Goal: Information Seeking & Learning: Learn about a topic

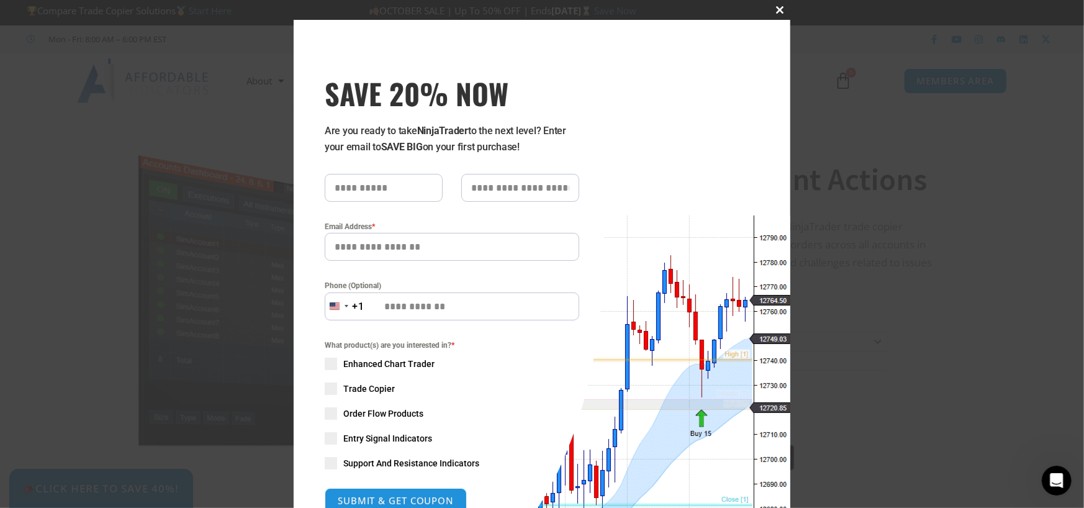
click at [772, 6] on span "SAVE 20% NOW popup" at bounding box center [780, 9] width 20 height 7
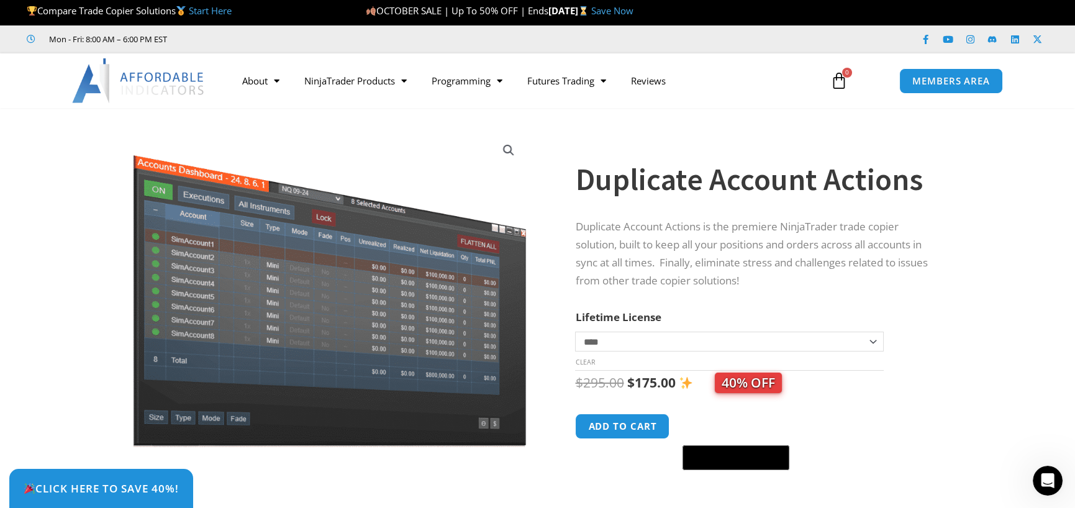
click at [335, 29] on div "Mon - Fri: 8:00 AM – 6:00 PM EST Facebook-f Youtube Instagram Linkedin X-twitter" at bounding box center [537, 39] width 1075 height 28
click at [1038, 331] on section "**********" at bounding box center [537, 323] width 1075 height 407
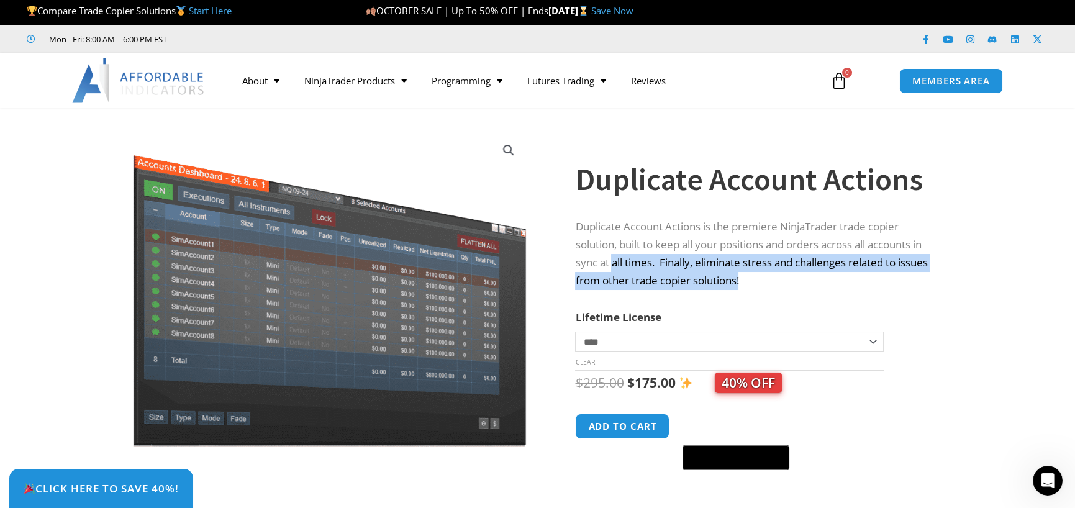
drag, startPoint x: 789, startPoint y: 278, endPoint x: 602, endPoint y: 252, distance: 189.2
click at [602, 252] on p "Duplicate Account Actions is the premiere NinjaTrader trade copier solution, bu…" at bounding box center [756, 254] width 363 height 72
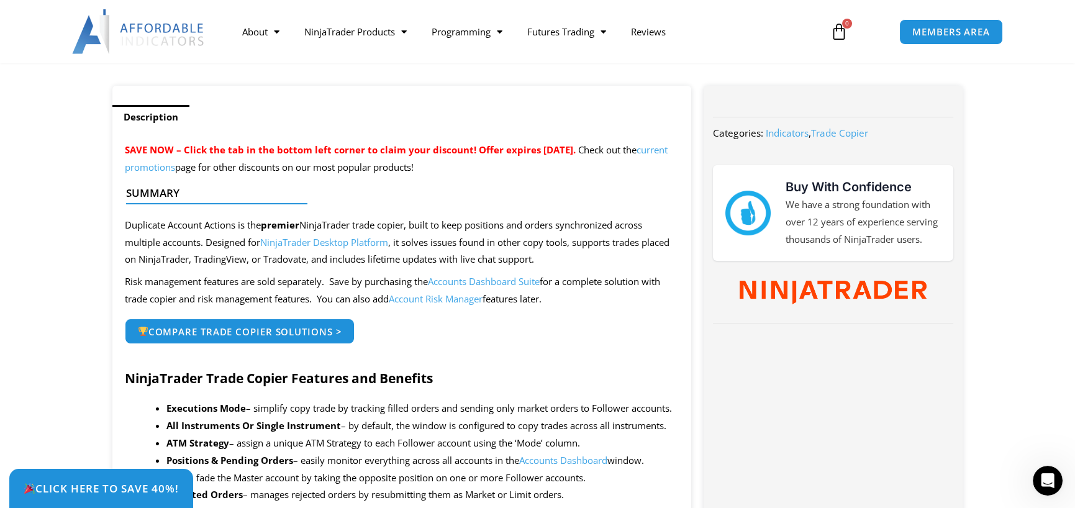
drag, startPoint x: 124, startPoint y: 228, endPoint x: 404, endPoint y: 222, distance: 279.5
click at [439, 228] on div at bounding box center [397, 215] width 542 height 29
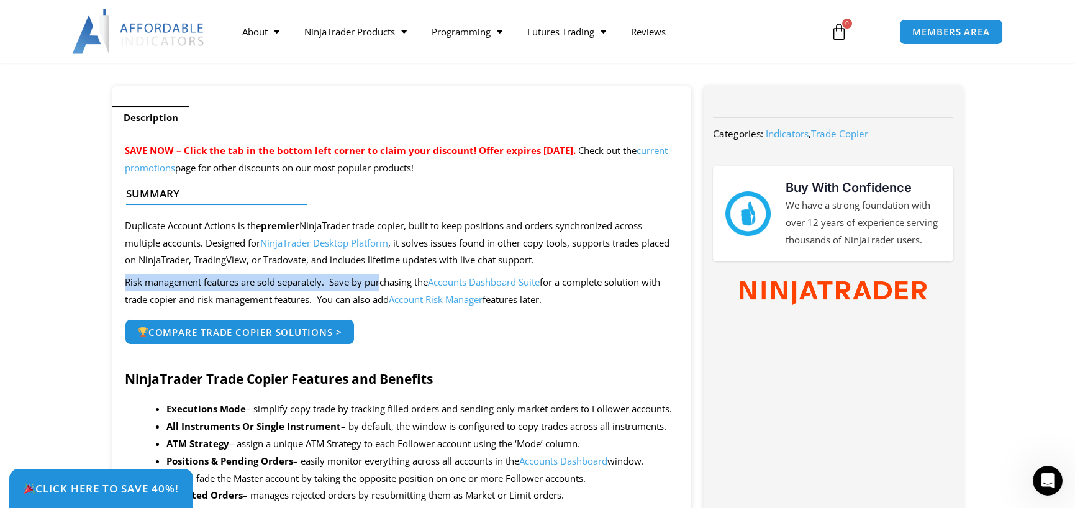
drag, startPoint x: 286, startPoint y: 278, endPoint x: 413, endPoint y: 282, distance: 127.4
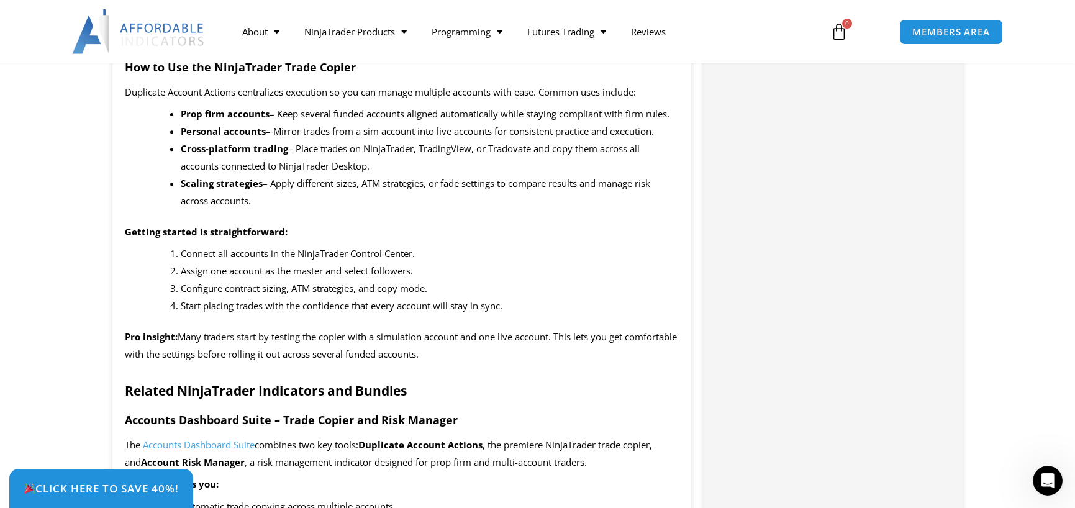
scroll to position [1353, 0]
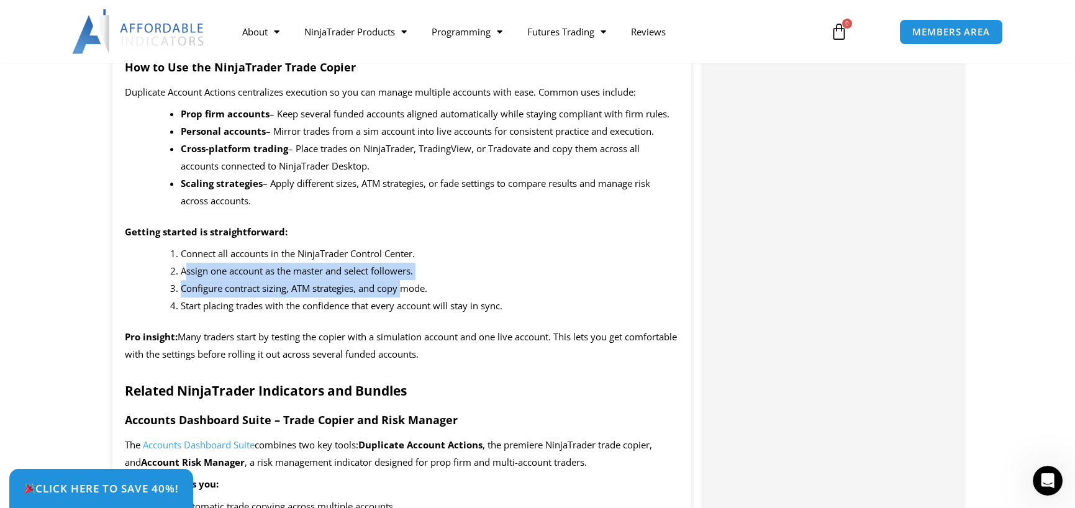
drag, startPoint x: 185, startPoint y: 273, endPoint x: 405, endPoint y: 279, distance: 220.5
click at [405, 279] on ol "Connect all accounts in the NinjaTrader Control Center. Assign one account as t…" at bounding box center [430, 279] width 499 height 69
click at [405, 282] on span "Configure contract sizing, ATM strategies, and copy mode." at bounding box center [304, 288] width 246 height 12
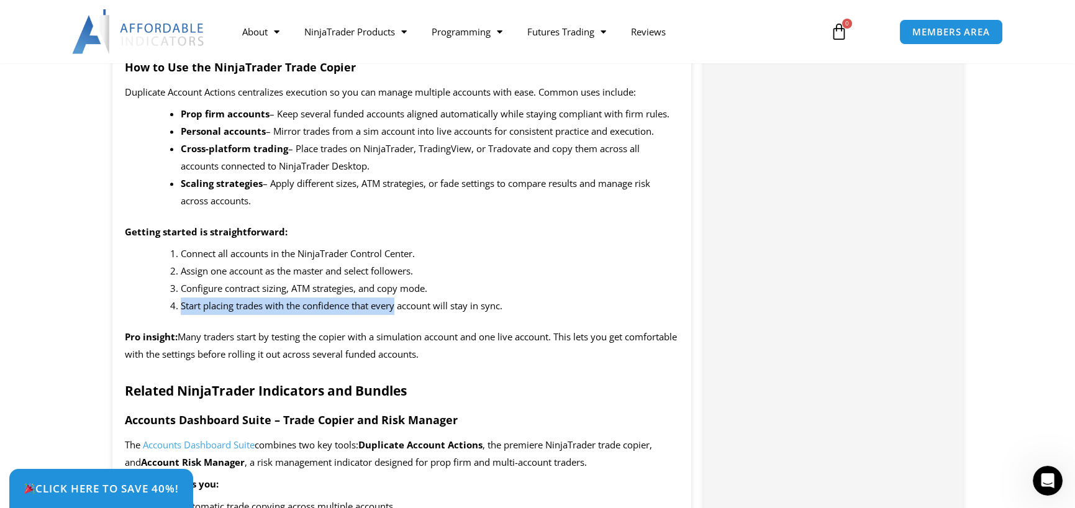
drag, startPoint x: 183, startPoint y: 303, endPoint x: 398, endPoint y: 313, distance: 215.7
click at [398, 313] on li "Start placing trades with the confidence that every account will stay in sync." at bounding box center [430, 305] width 499 height 17
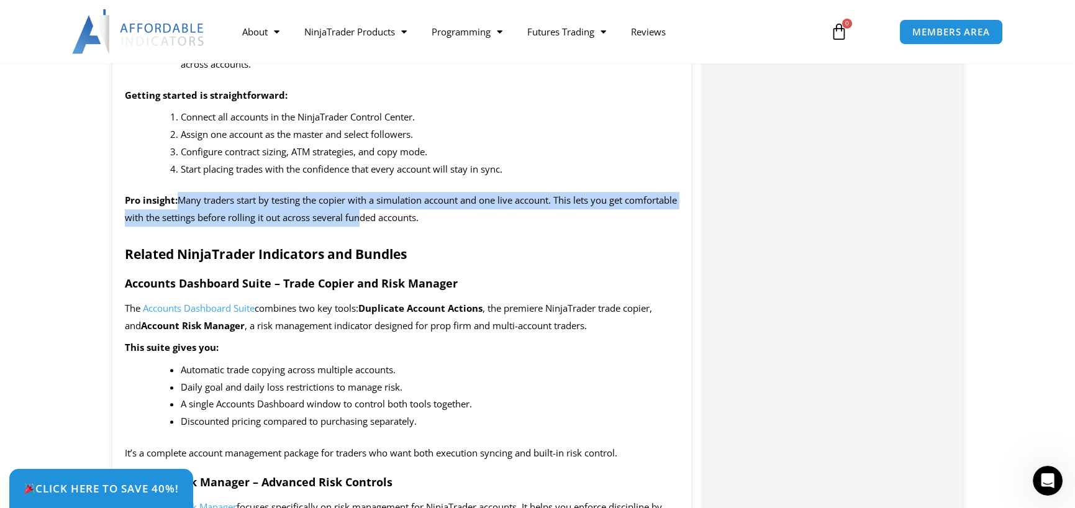
scroll to position [1490, 0]
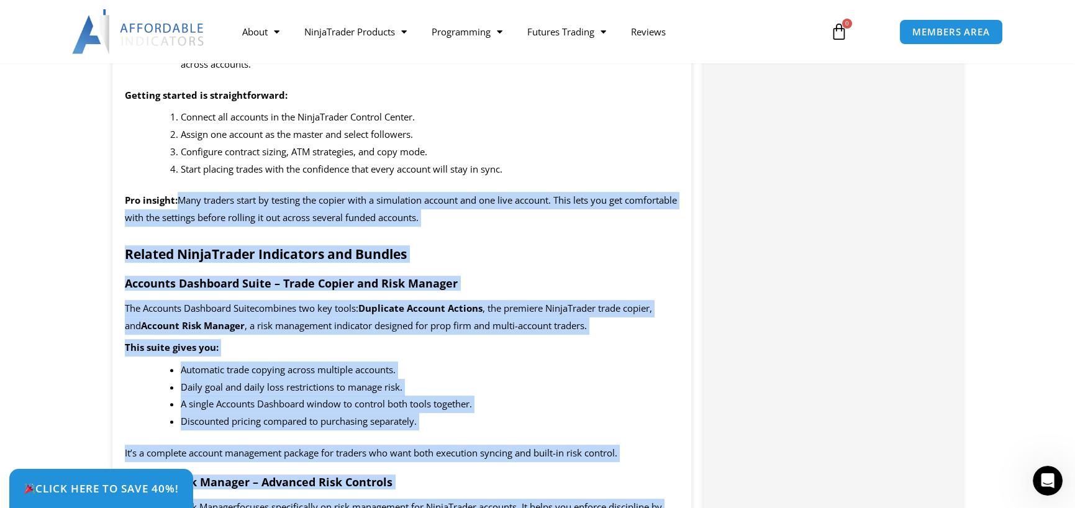
drag, startPoint x: 178, startPoint y: 196, endPoint x: 715, endPoint y: 211, distance: 537.9
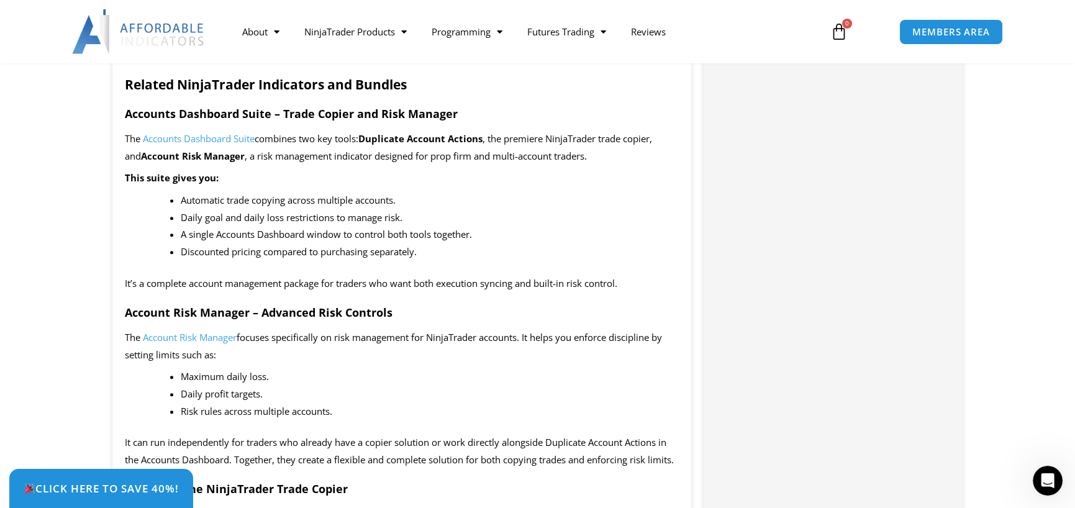
scroll to position [1660, 0]
drag, startPoint x: 451, startPoint y: 142, endPoint x: 561, endPoint y: 145, distance: 109.3
click at [561, 145] on p "The Accounts Dashboard Suite combines two key tools: Duplicate Account Actions …" at bounding box center [402, 147] width 554 height 35
click at [340, 183] on p "This suite gives you:" at bounding box center [402, 177] width 554 height 17
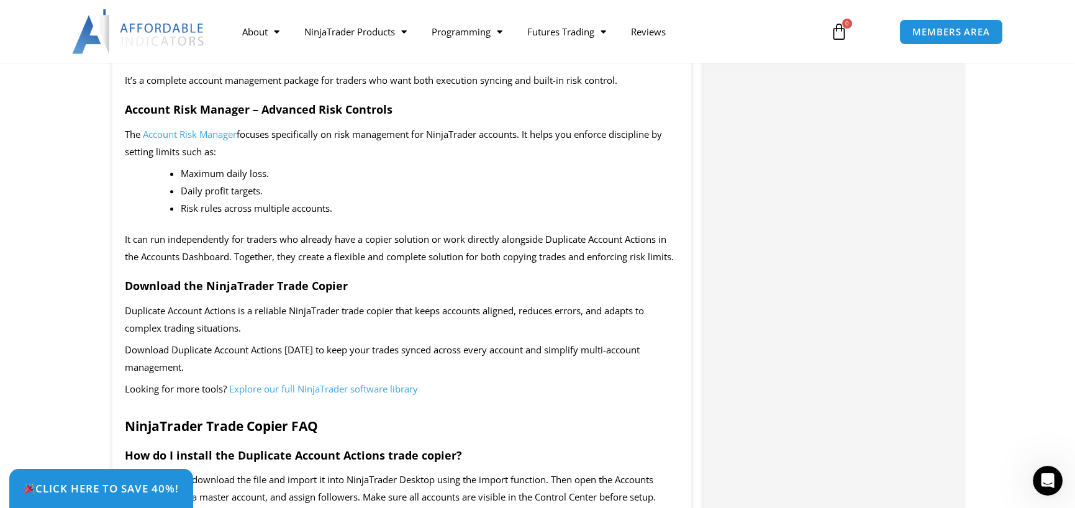
scroll to position [1864, 0]
drag, startPoint x: 172, startPoint y: 163, endPoint x: 348, endPoint y: 196, distance: 178.8
click at [348, 196] on ul "Maximum daily loss. Daily profit targets. Risk rules across multiple accounts." at bounding box center [430, 190] width 499 height 52
click at [256, 230] on p "It can run independently for traders who already have a copier solution or work…" at bounding box center [402, 247] width 554 height 35
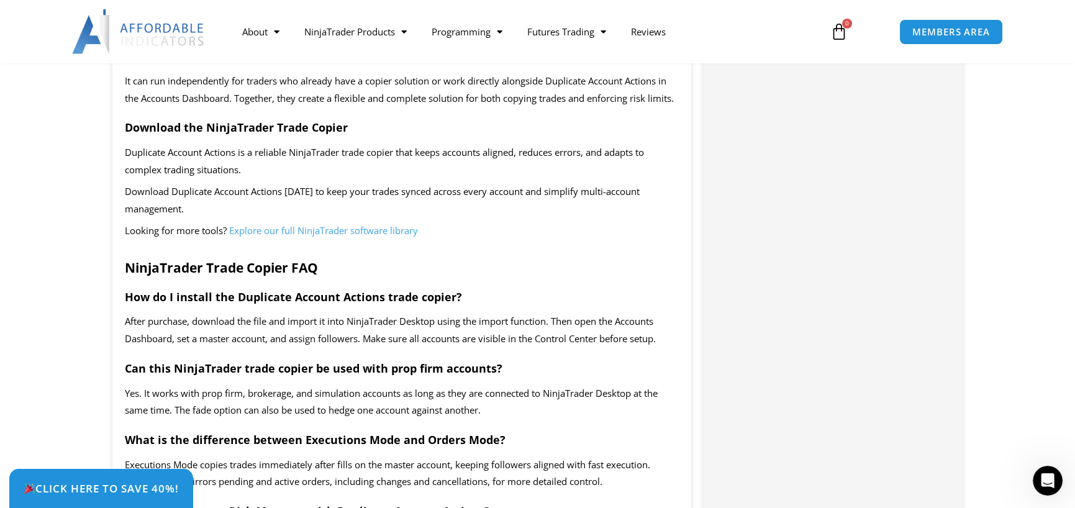
scroll to position [2020, 0]
drag, startPoint x: 312, startPoint y: 161, endPoint x: 530, endPoint y: 173, distance: 218.9
click at [530, 173] on div "SAVE NOW – Click the tab in the bottom left corner to claim your discount! Offe…" at bounding box center [401, 51] width 579 height 2997
click at [530, 173] on span "Duplicate Account Actions is a reliable NinjaTrader trade copier that keeps acc…" at bounding box center [384, 162] width 519 height 30
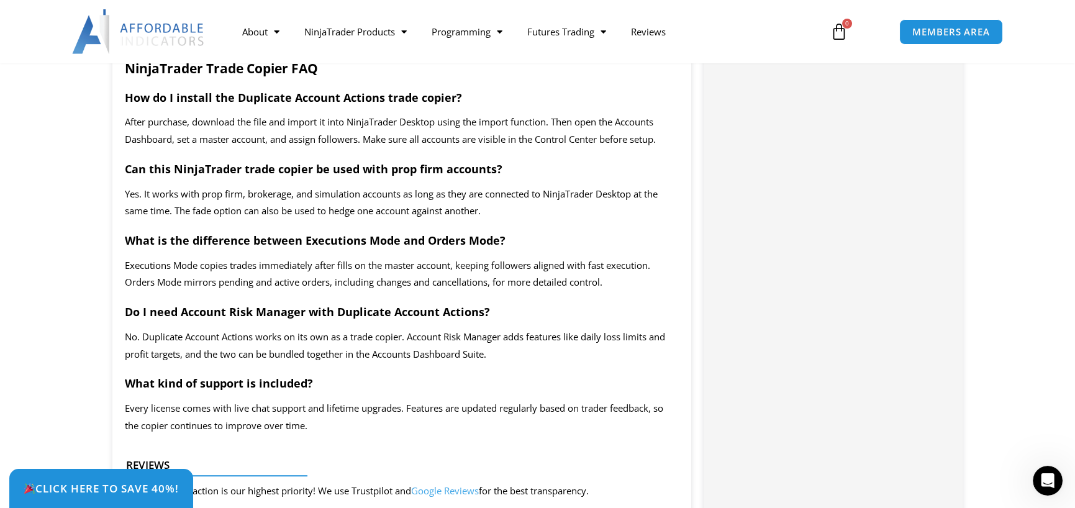
scroll to position [2221, 0]
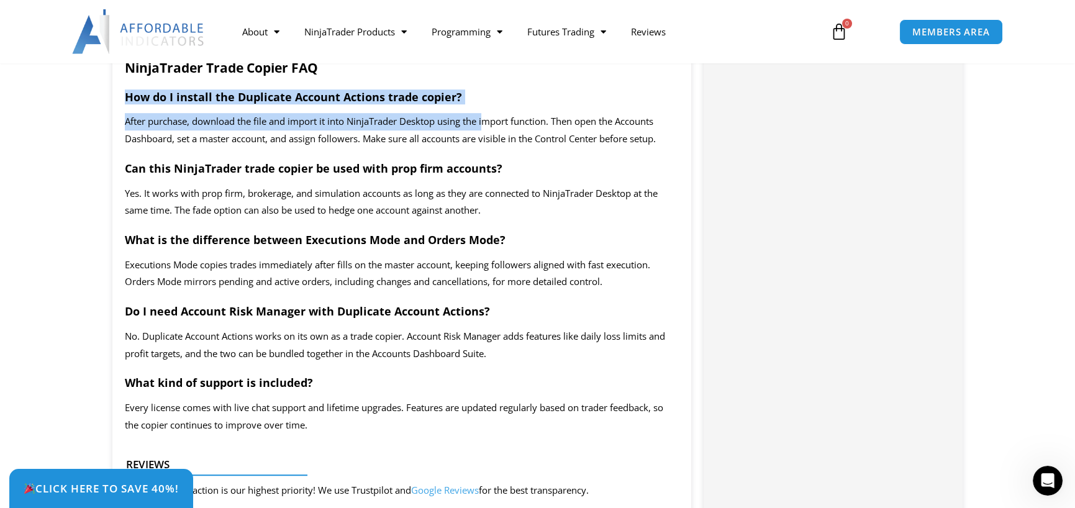
drag, startPoint x: 119, startPoint y: 117, endPoint x: 490, endPoint y: 135, distance: 371.7
click at [490, 137] on span "After purchase, download the file and import it into NinjaTrader Desktop using …" at bounding box center [390, 130] width 531 height 30
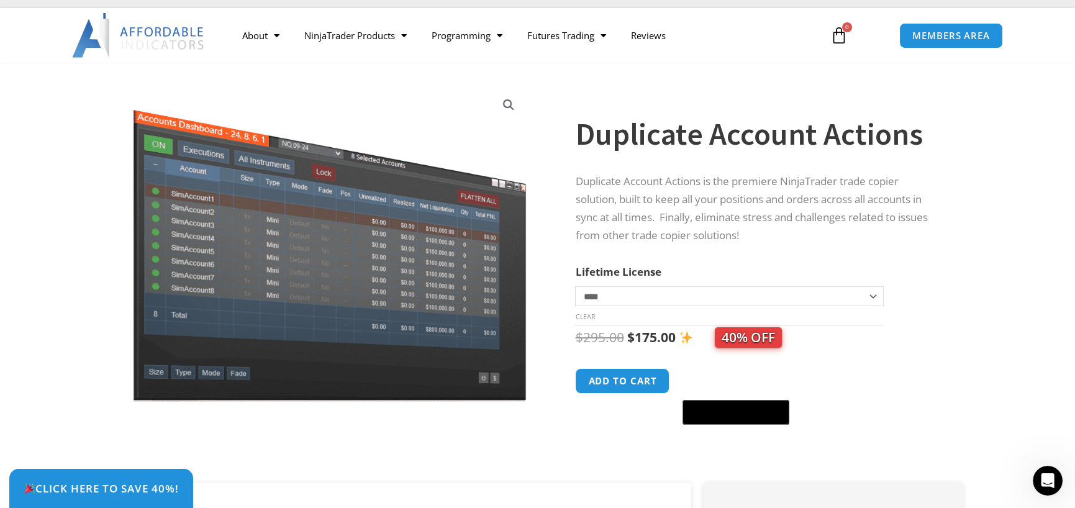
scroll to position [50, 0]
